Goal: Information Seeking & Learning: Learn about a topic

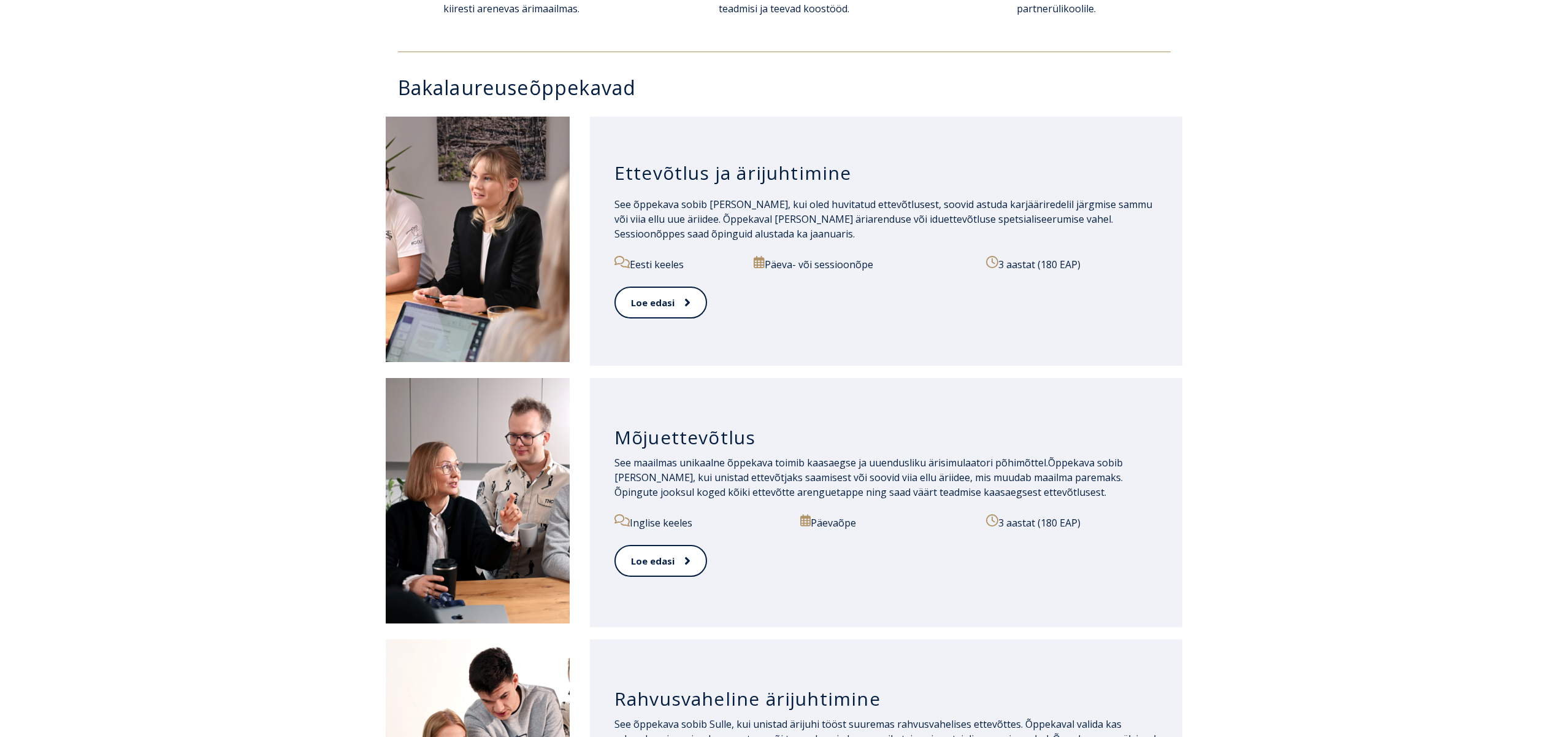
scroll to position [552, 0]
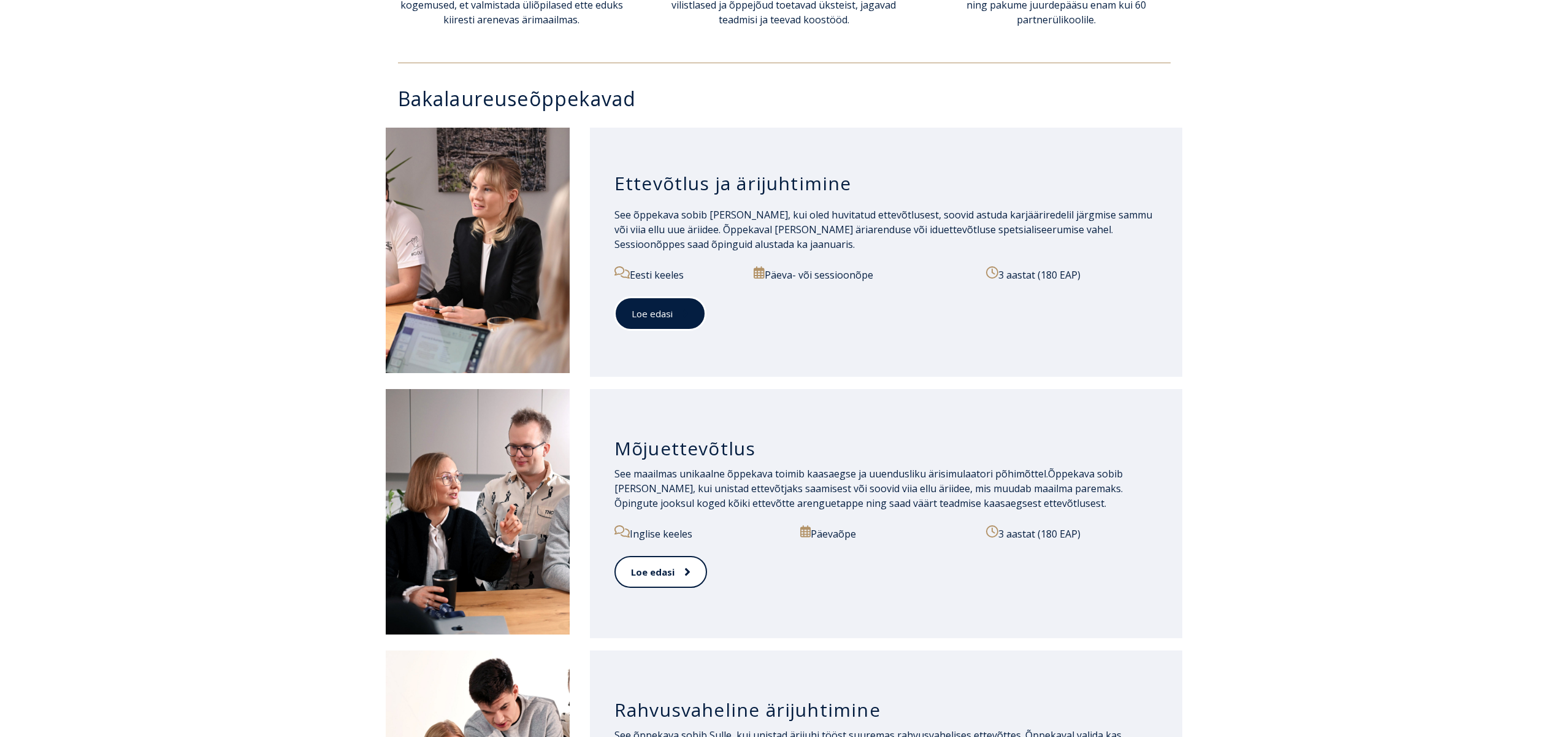
click at [647, 315] on link "Loe edasi" at bounding box center [660, 314] width 91 height 34
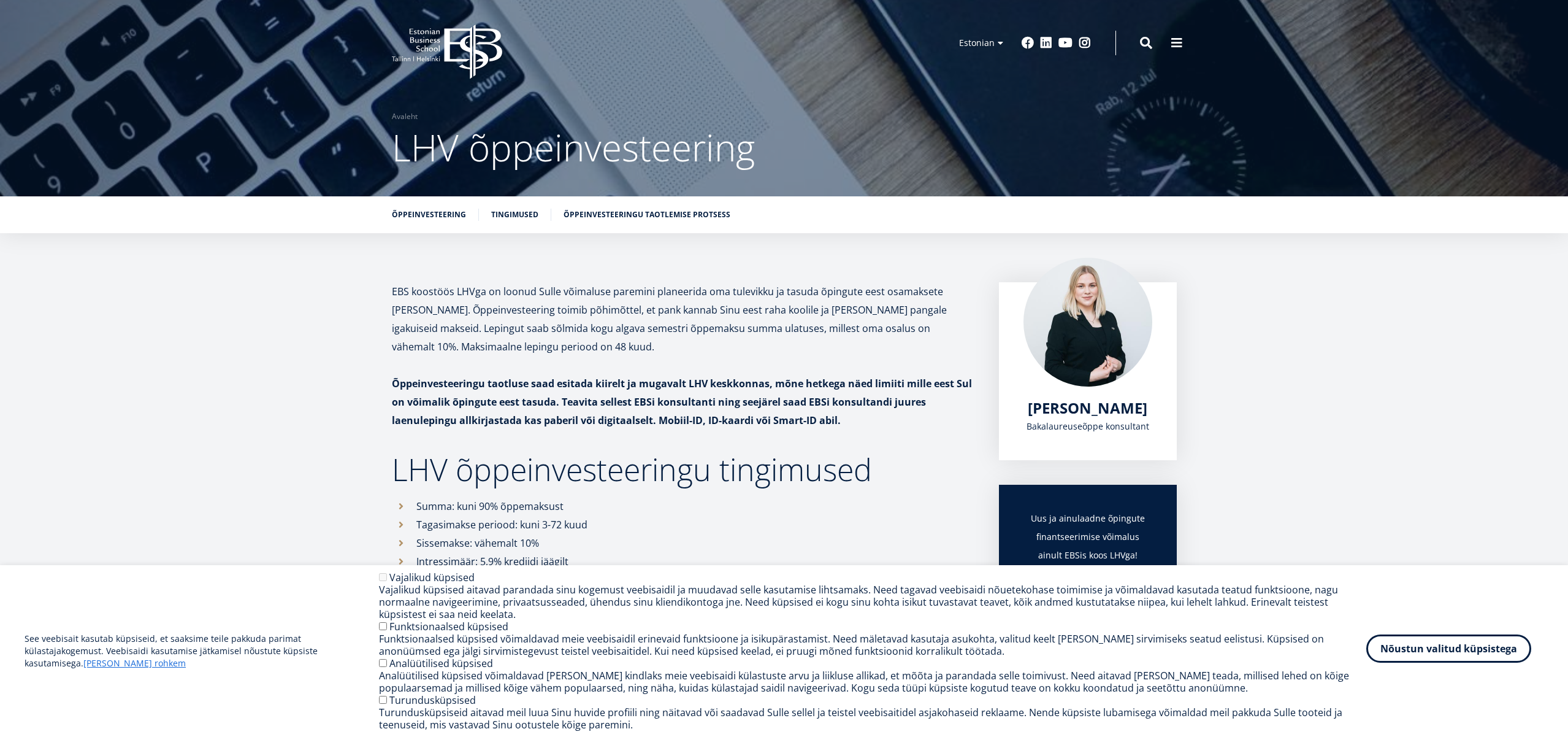
click at [1415, 651] on button "Nõustun valitud küpsistega" at bounding box center [1449, 648] width 165 height 28
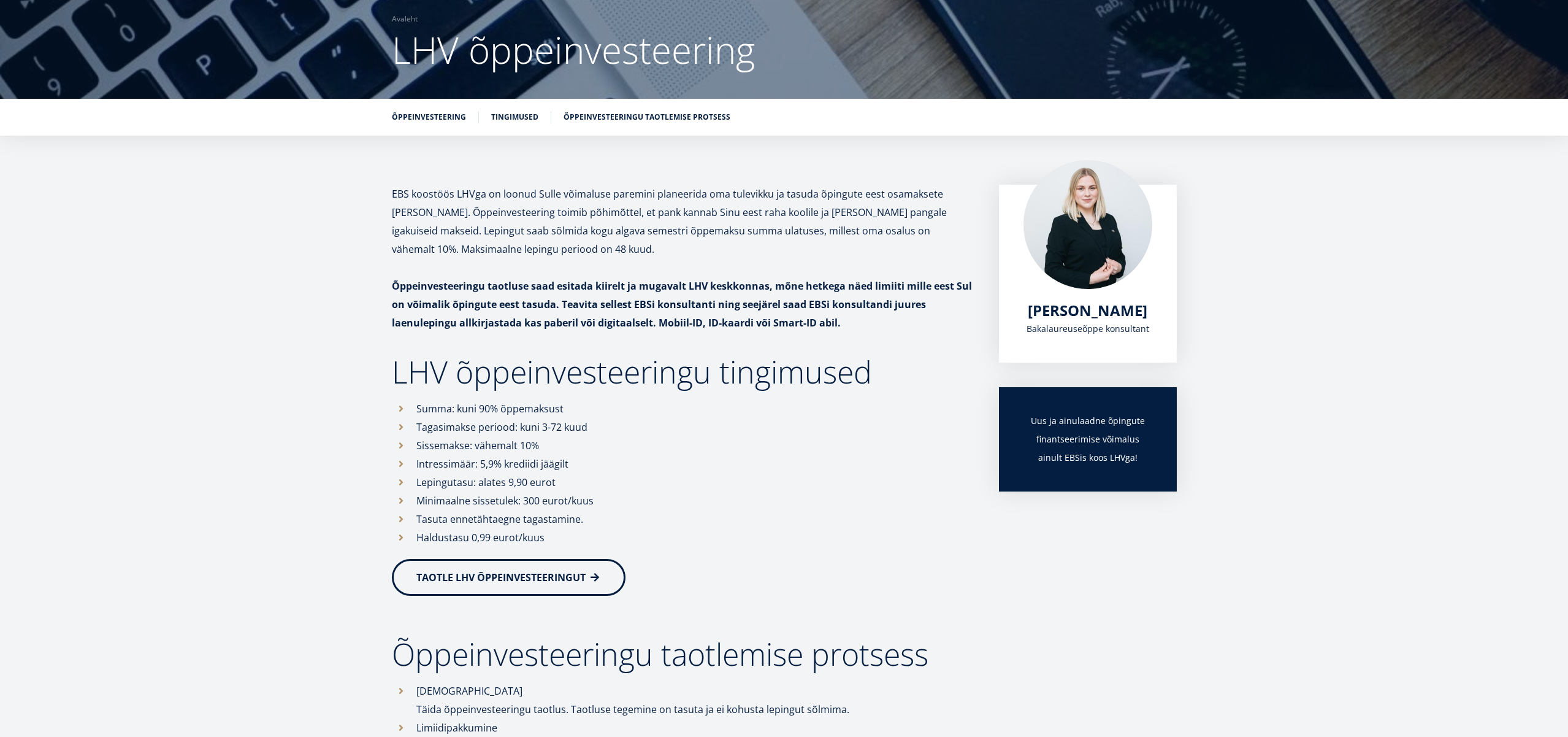
scroll to position [31, 0]
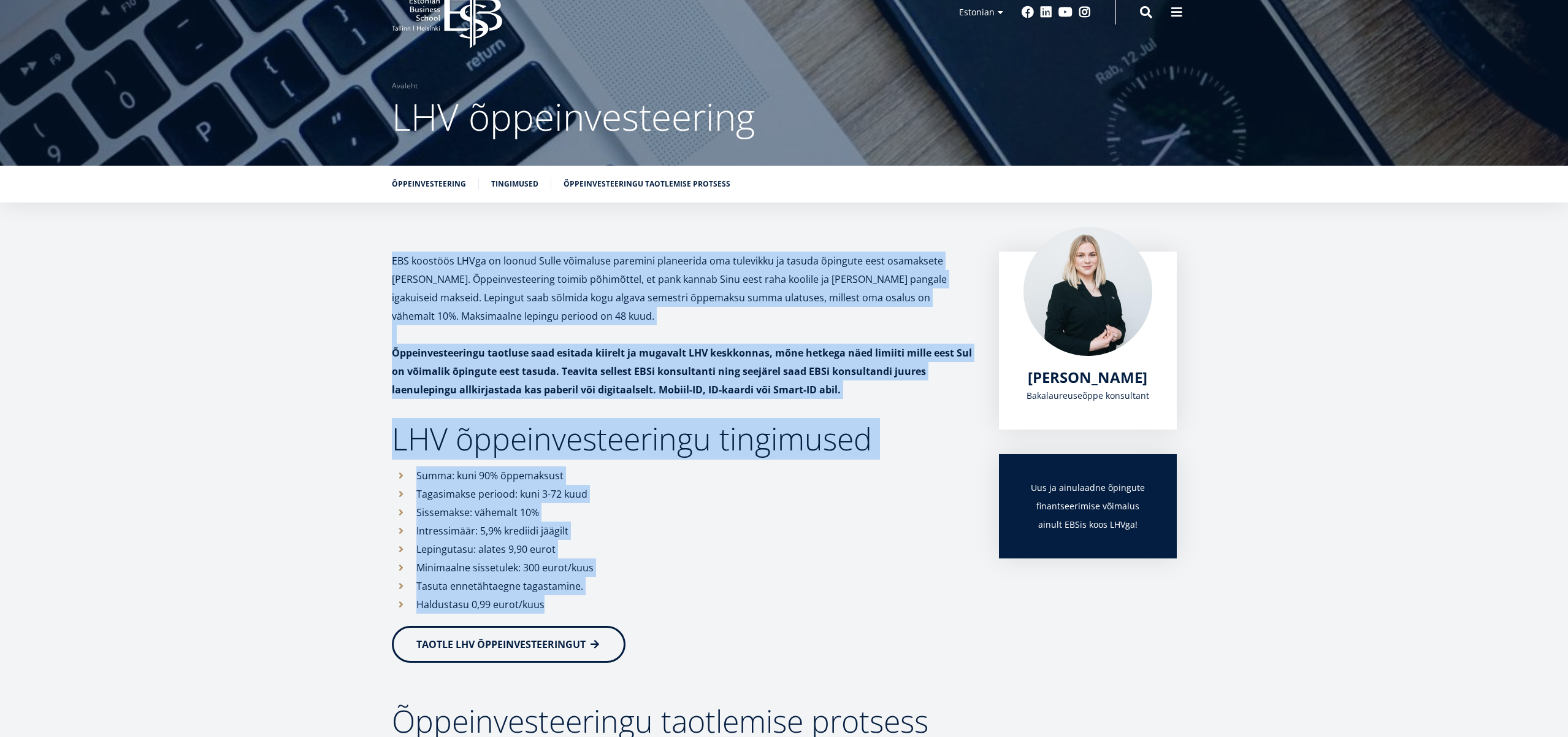
drag, startPoint x: 392, startPoint y: 250, endPoint x: 766, endPoint y: 604, distance: 515.0
copy div "EBS koostöös LHVga on loonud Sulle võimaluse paremini planeerida oma tulevikku …"
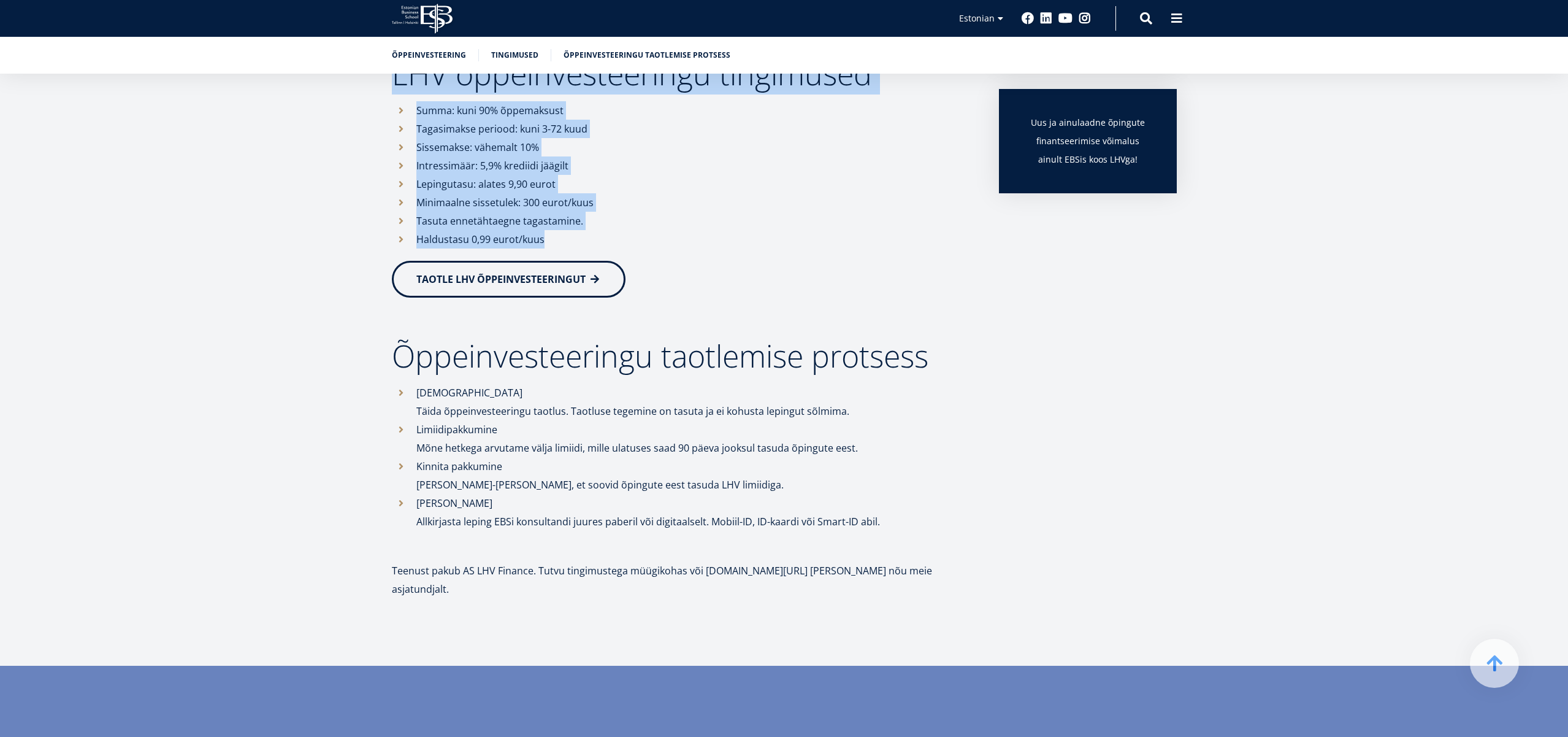
scroll to position [393, 0]
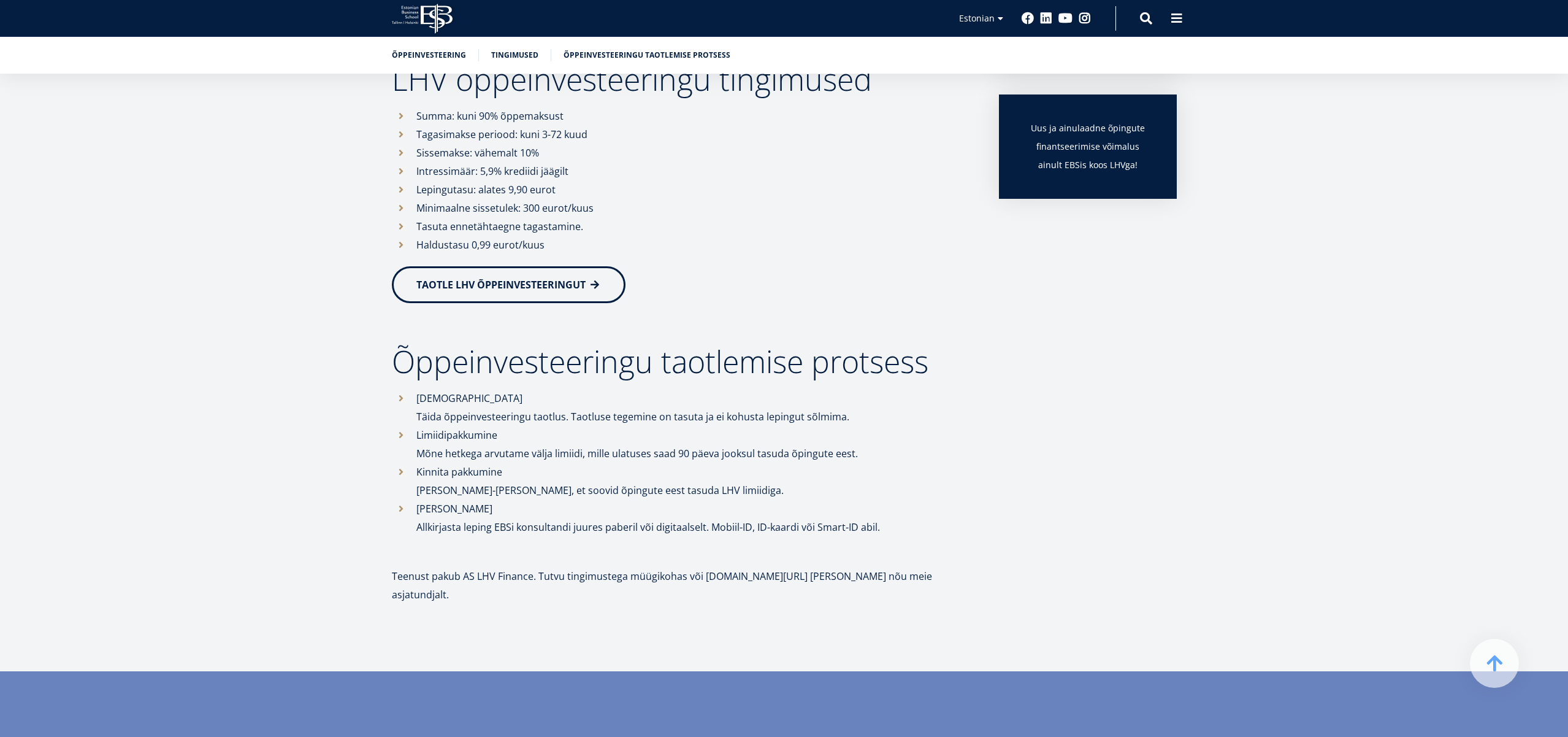
click at [255, 313] on article "EBS koostöös LHVga on loonud Sulle võimaluse paremini planeerida oma tulevikku …" at bounding box center [784, 404] width 1568 height 1122
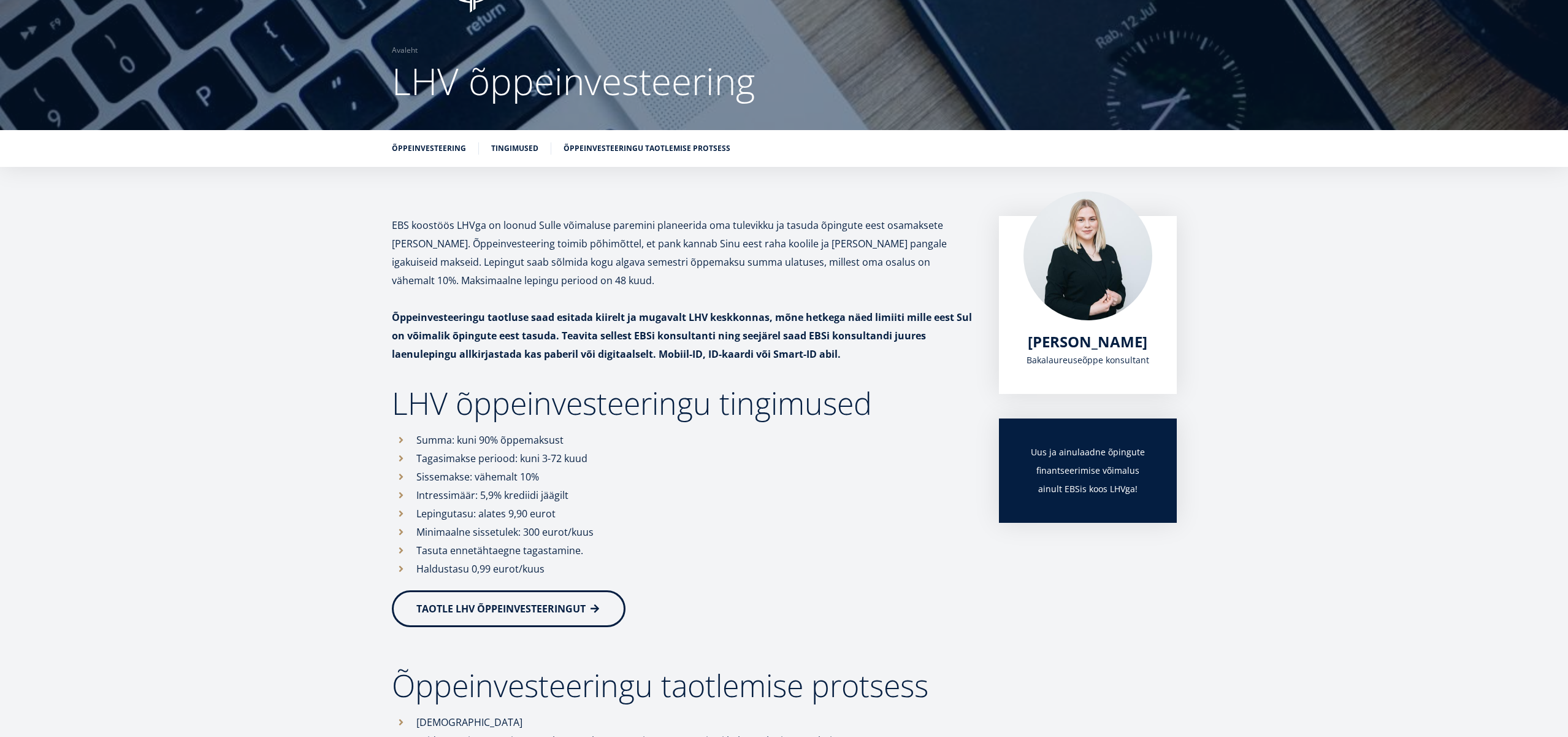
scroll to position [0, 0]
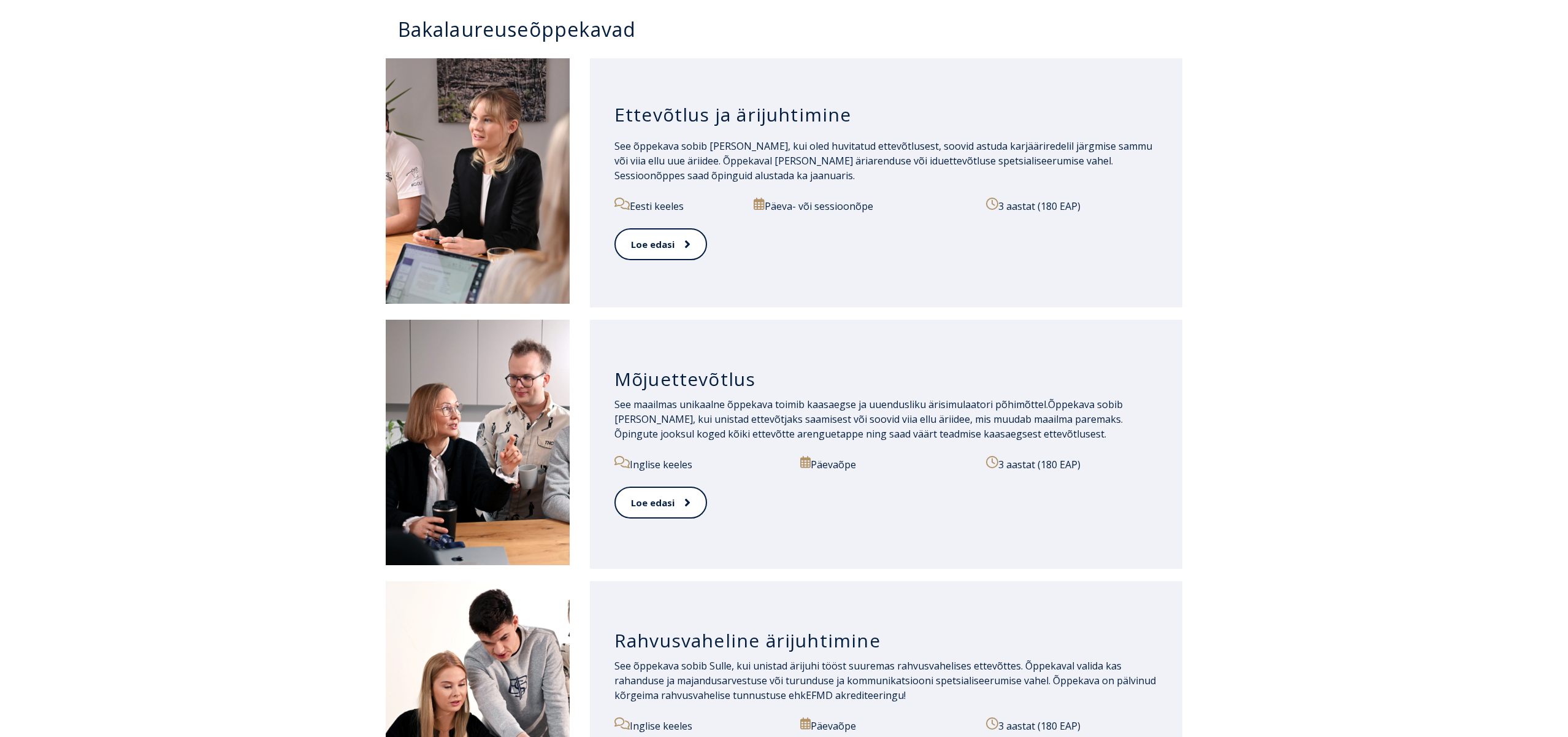
scroll to position [600, 0]
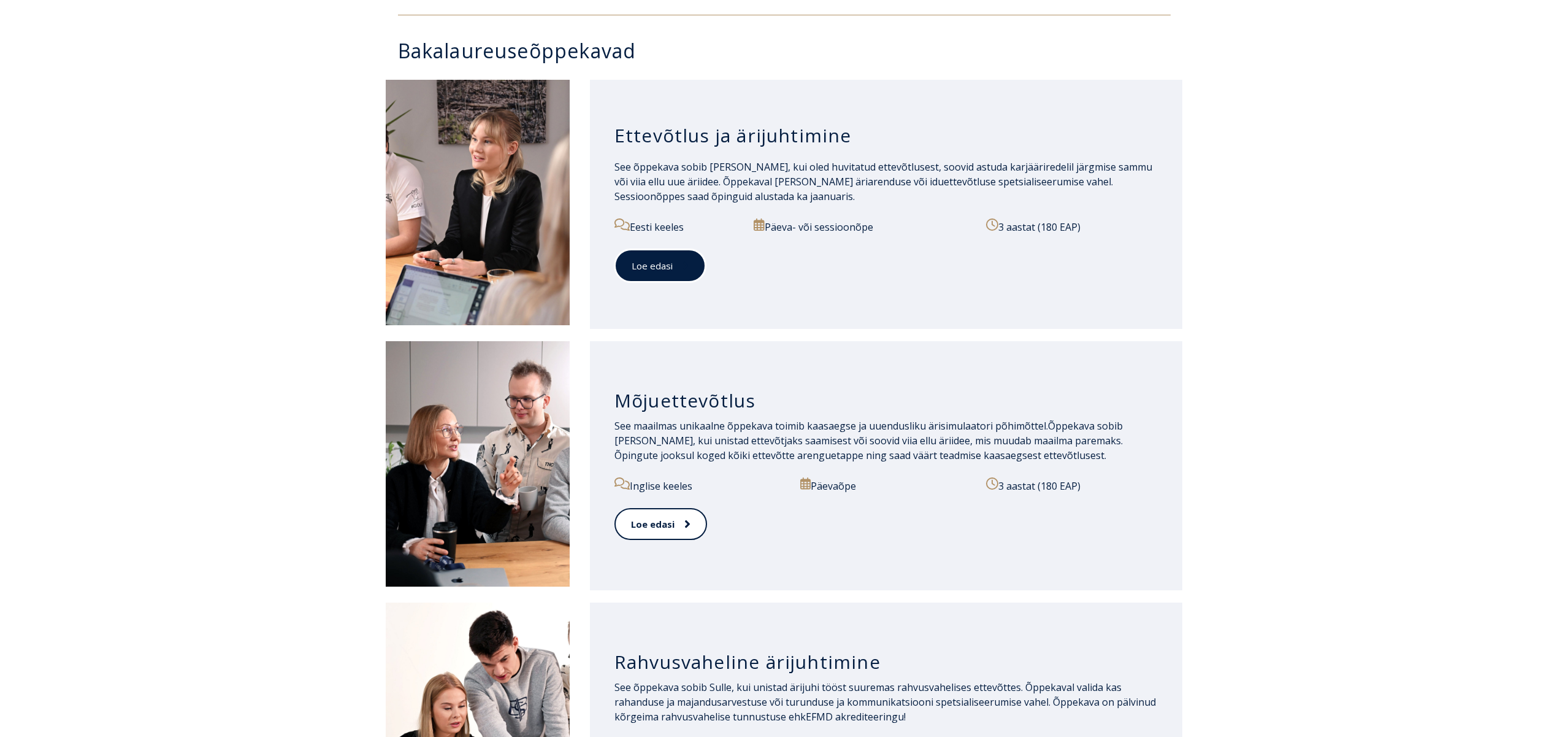
drag, startPoint x: 642, startPoint y: 263, endPoint x: 620, endPoint y: 257, distance: 22.8
click at [642, 263] on link "Loe edasi" at bounding box center [660, 266] width 91 height 34
